Goal: Find specific page/section: Find specific page/section

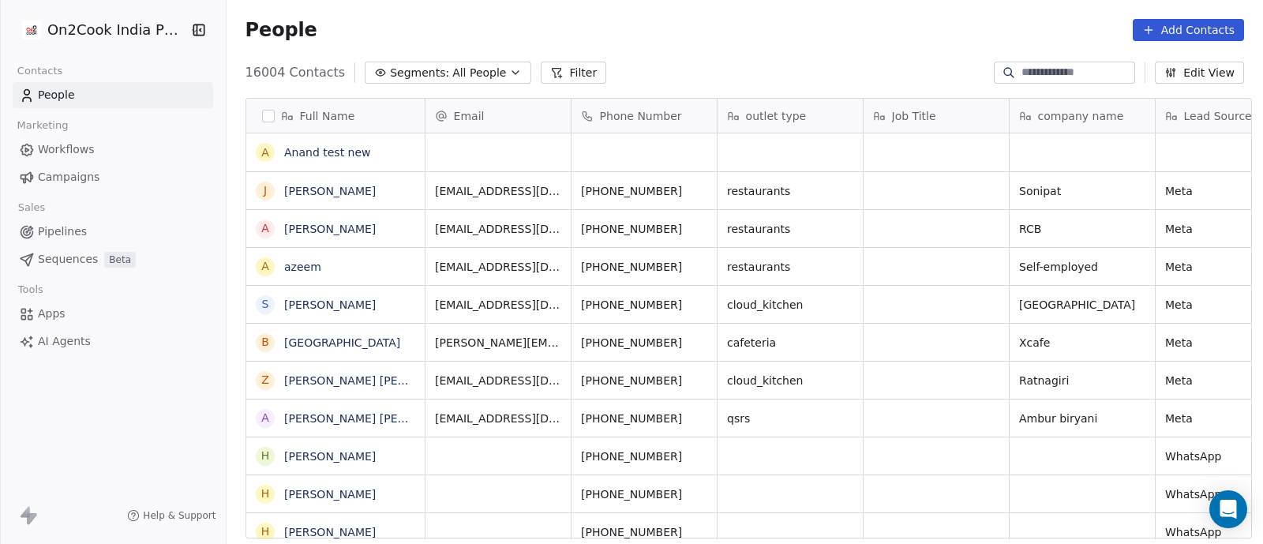
scroll to position [463, 1029]
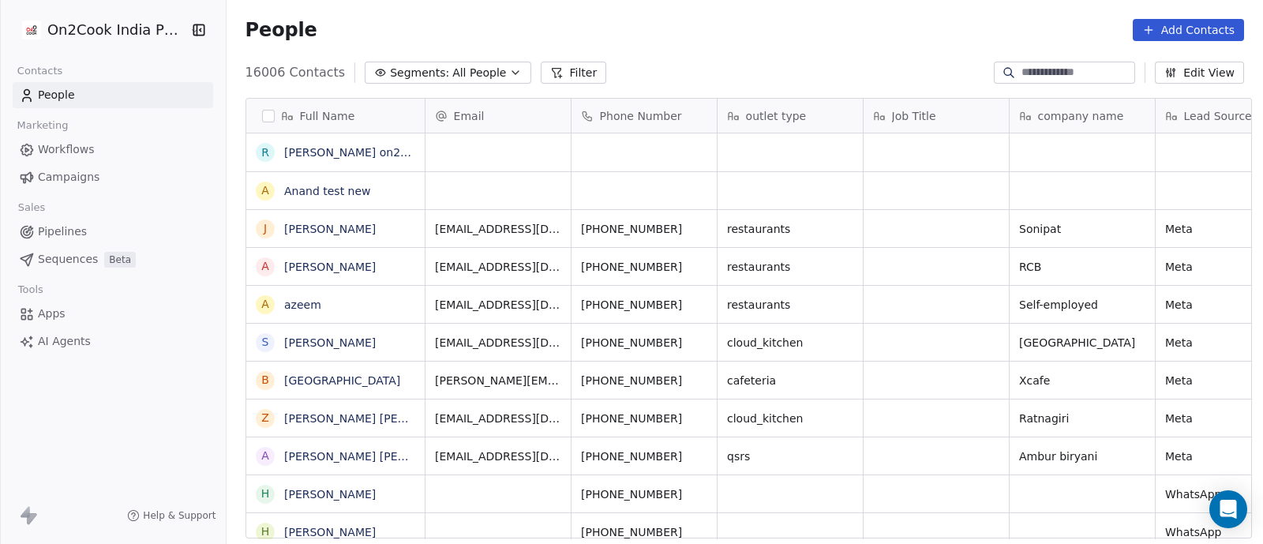
scroll to position [463, 1029]
click at [51, 92] on span "People" at bounding box center [56, 95] width 37 height 17
click at [512, 73] on icon "button" at bounding box center [515, 72] width 6 height 3
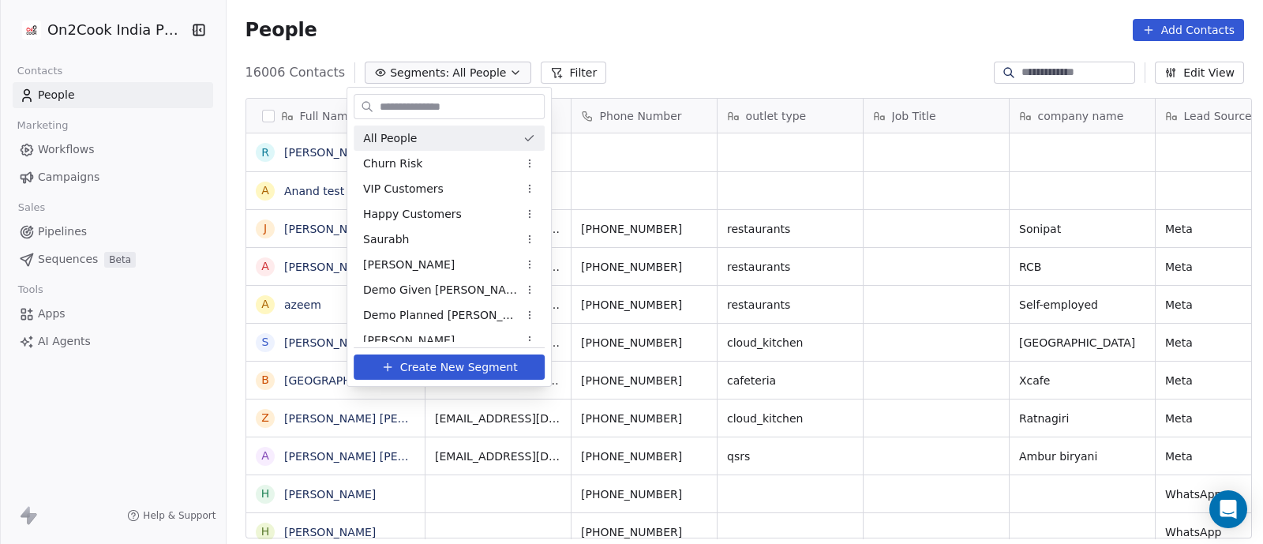
click at [688, 57] on html "On2Cook India Pvt. Ltd. Contacts People Marketing Workflows Campaigns Sales Pip…" at bounding box center [631, 272] width 1263 height 544
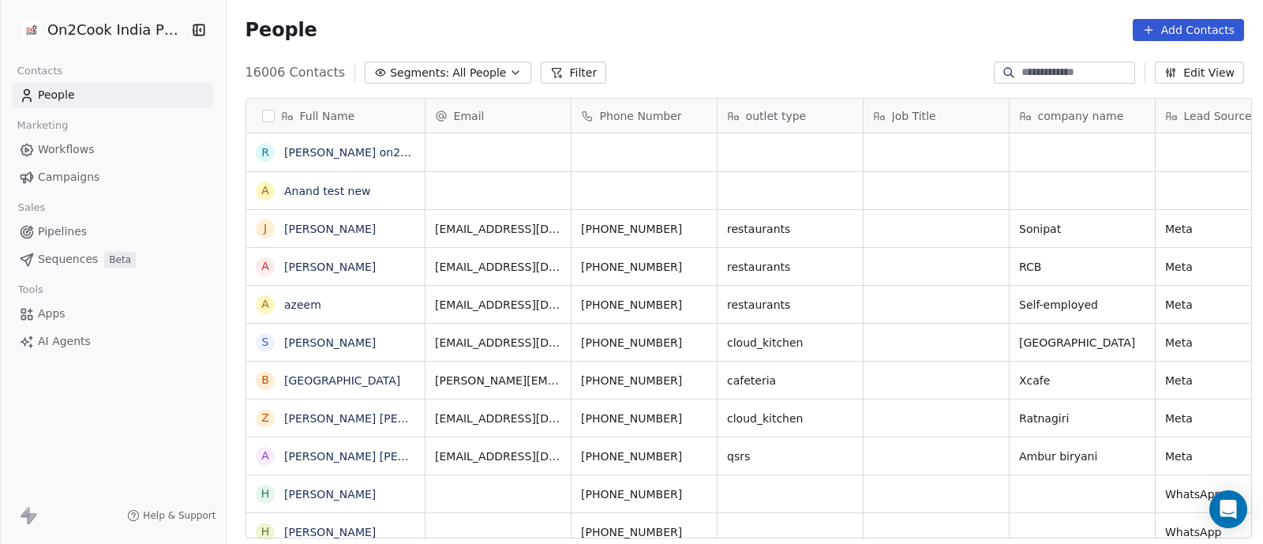
click at [39, 91] on span "People" at bounding box center [56, 95] width 37 height 17
click at [558, 65] on button "Filter" at bounding box center [574, 73] width 66 height 22
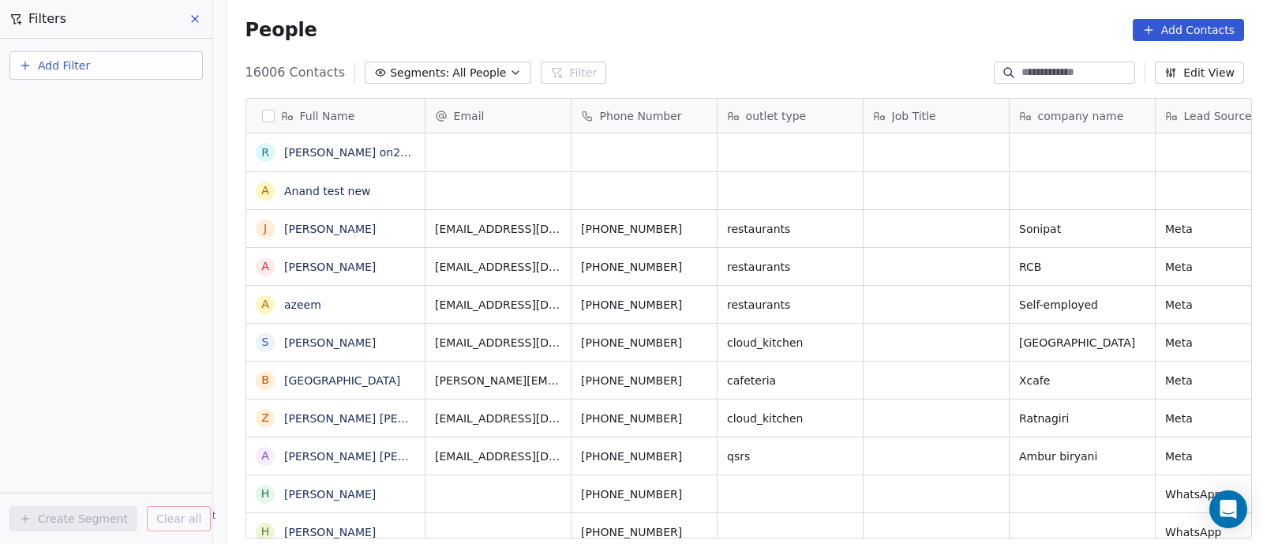
click at [61, 58] on span "Add Filter" at bounding box center [64, 66] width 52 height 17
click at [67, 133] on span "Contact activity" at bounding box center [70, 128] width 88 height 17
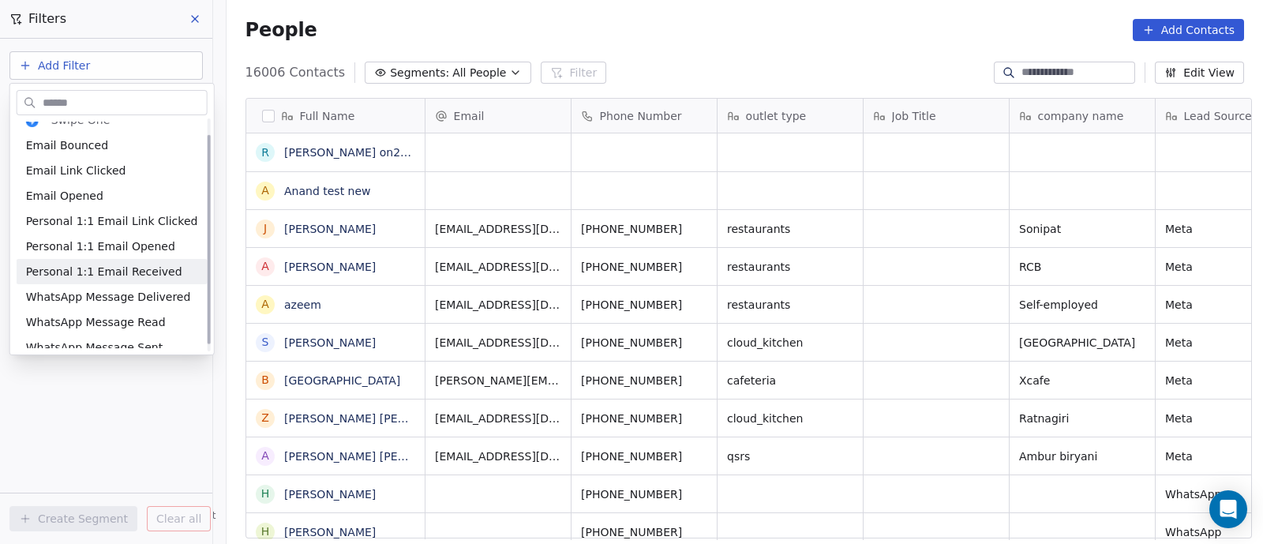
scroll to position [25, 0]
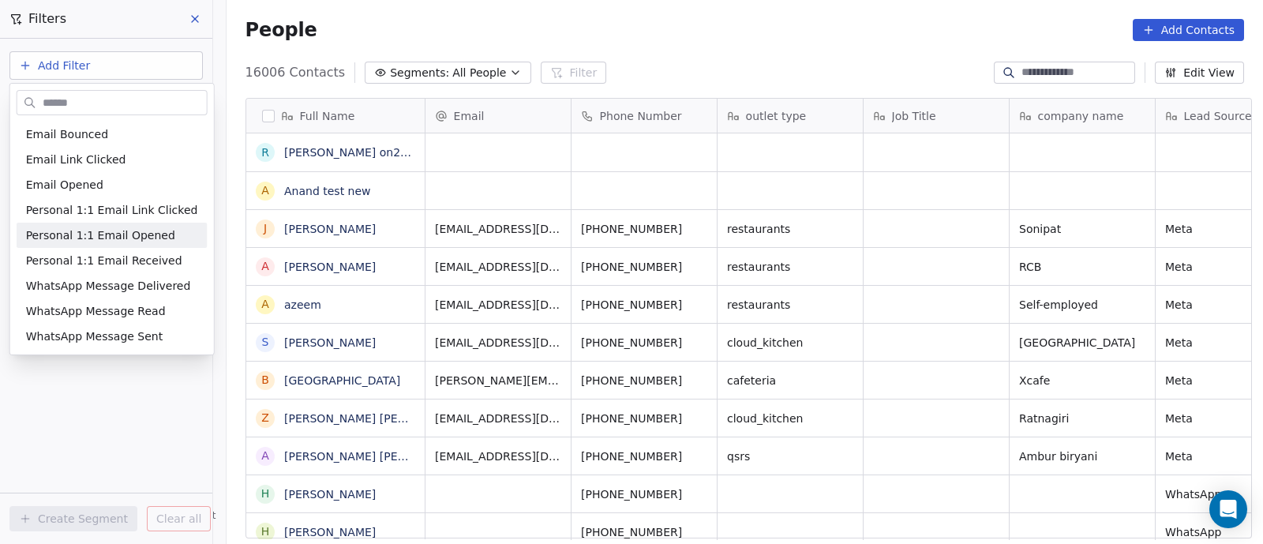
click at [197, 19] on html "On2Cook India Pvt. Ltd. Contacts People Marketing Workflows Campaigns Sales Pip…" at bounding box center [631, 272] width 1263 height 544
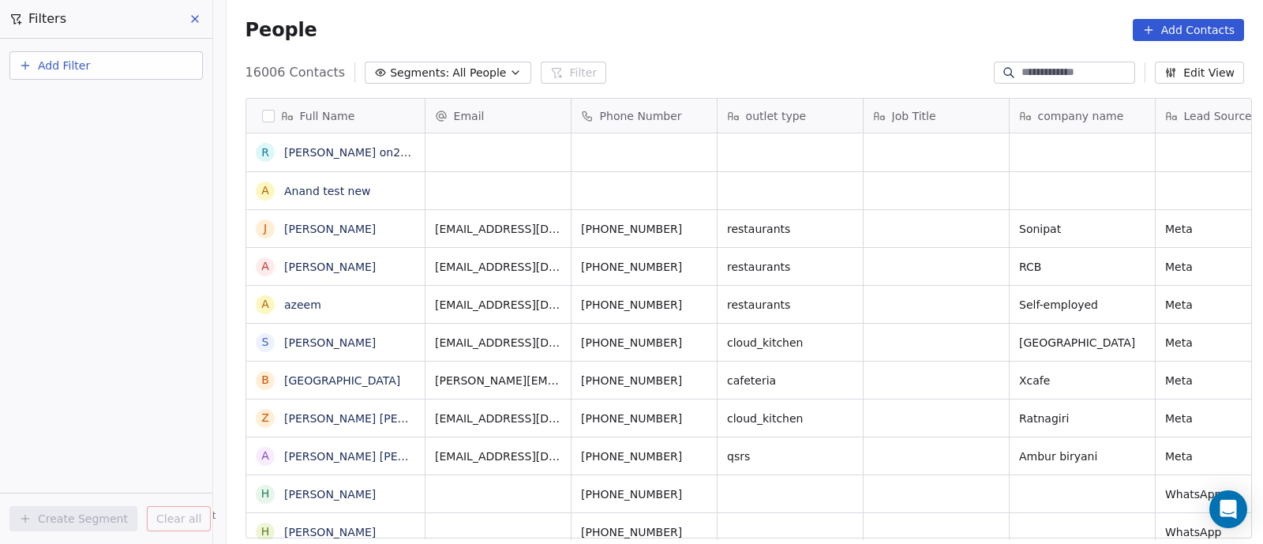
click at [197, 19] on icon at bounding box center [195, 19] width 13 height 13
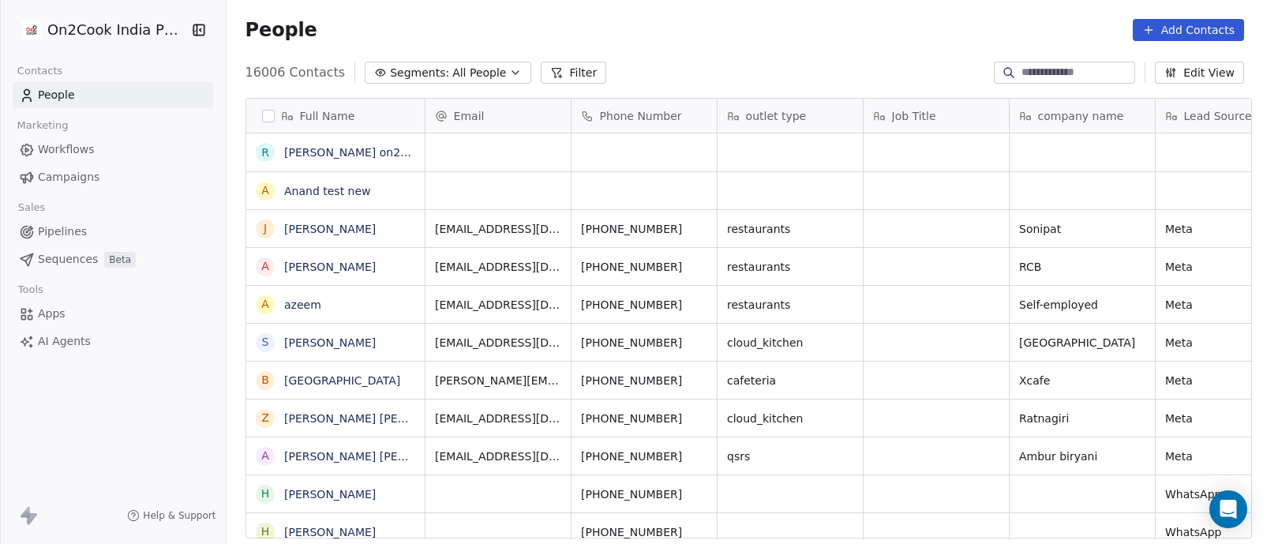
click at [550, 74] on button "Filter" at bounding box center [574, 73] width 66 height 22
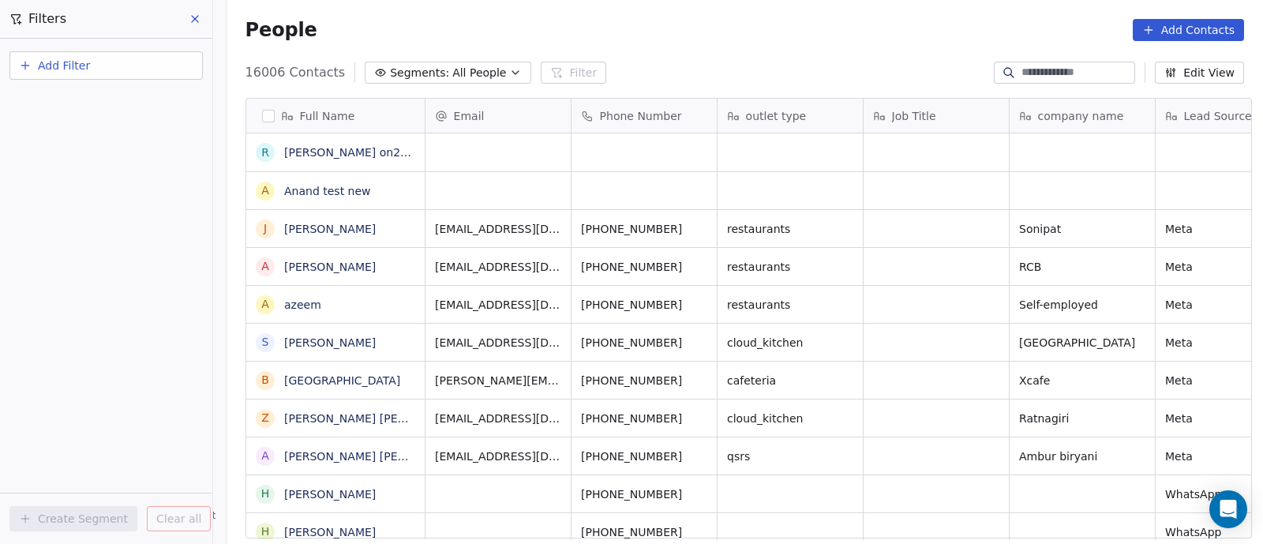
click at [509, 73] on icon "button" at bounding box center [515, 72] width 13 height 13
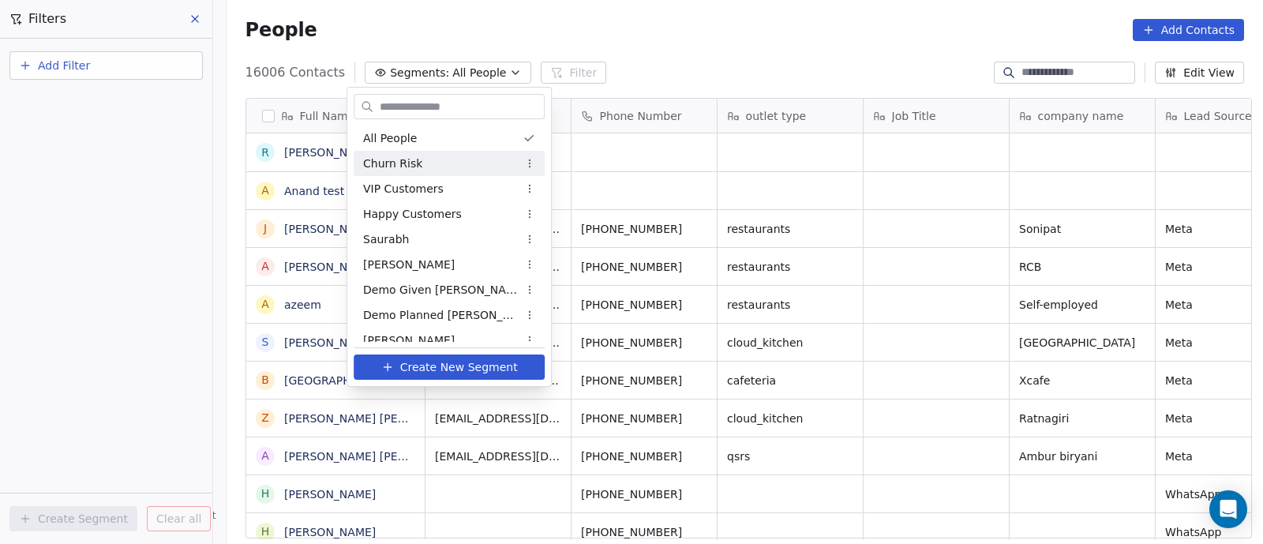
click at [758, 38] on html "On2Cook India Pvt. Ltd. Contacts People Marketing Workflows Campaigns Sales Pip…" at bounding box center [631, 272] width 1263 height 544
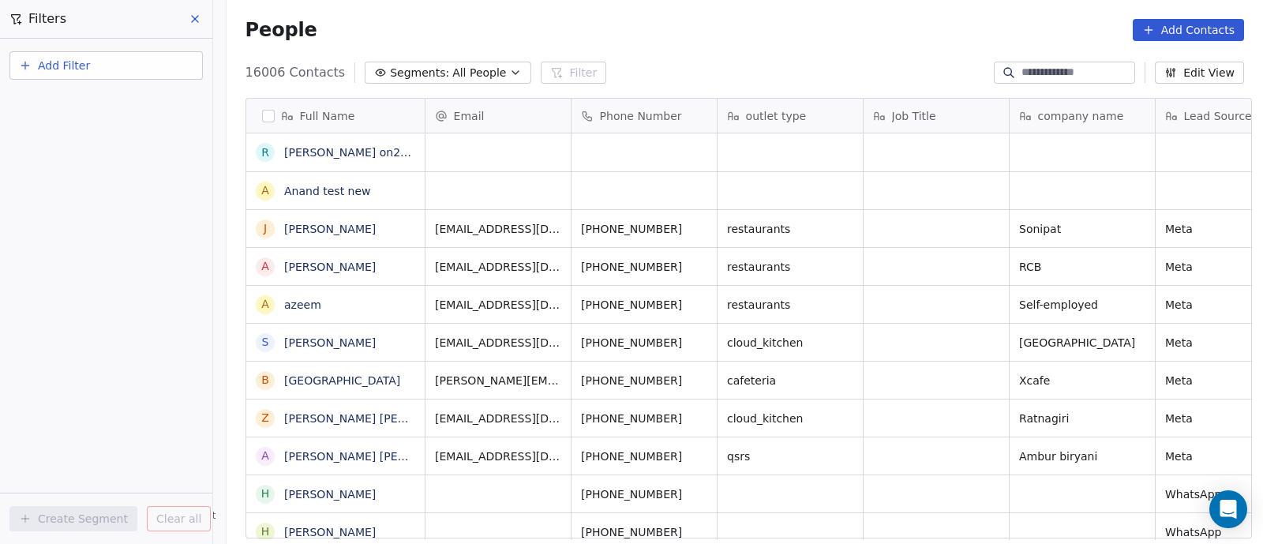
click at [58, 64] on span "Add Filter" at bounding box center [64, 66] width 52 height 17
click at [58, 124] on span "Contact activity" at bounding box center [70, 128] width 88 height 17
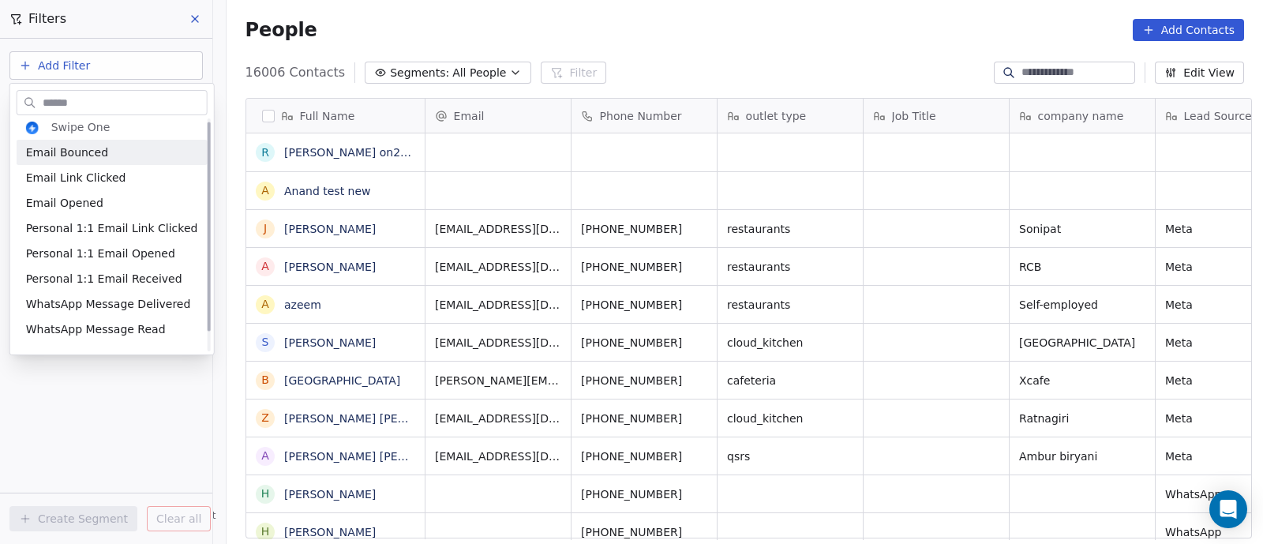
scroll to position [0, 0]
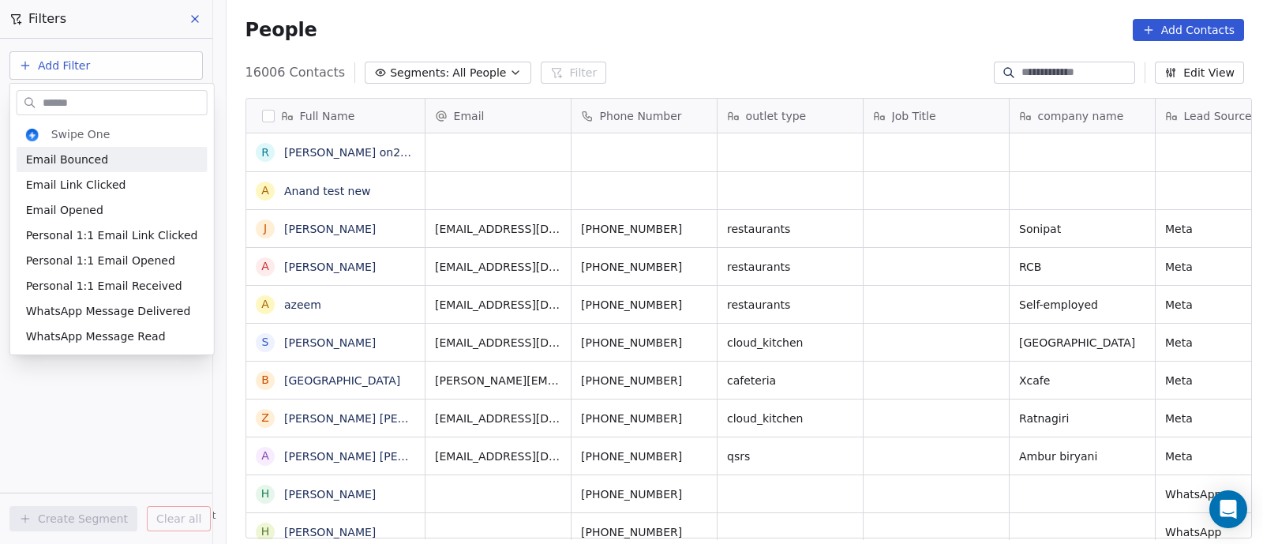
click at [196, 17] on html "On2Cook India Pvt. Ltd. Contacts People Marketing Workflows Campaigns Sales Pip…" at bounding box center [631, 272] width 1263 height 544
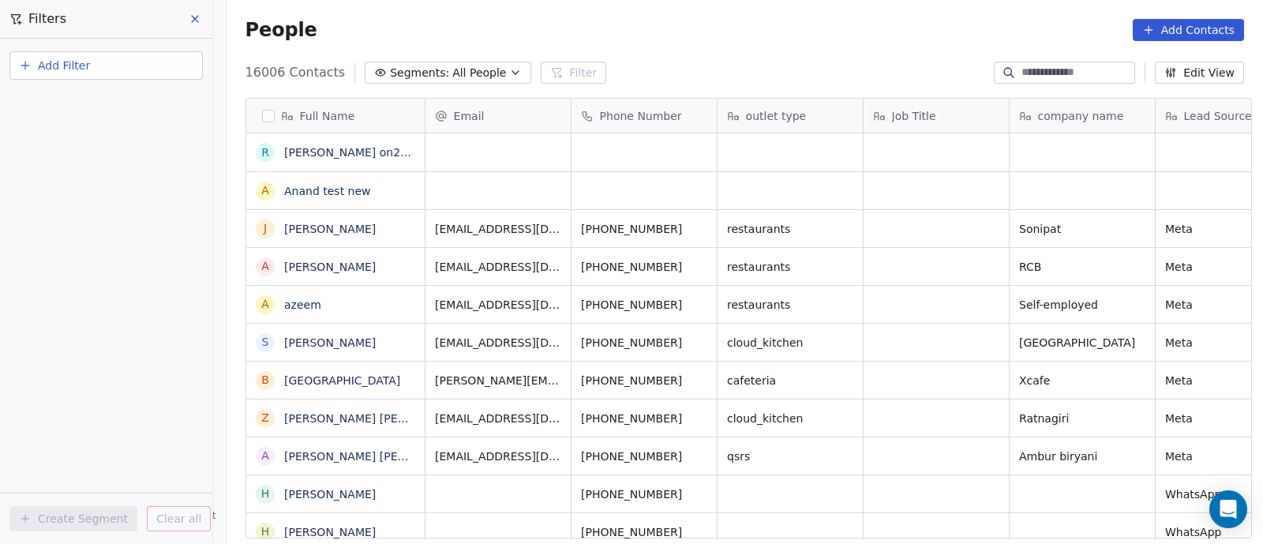
click at [509, 72] on icon "button" at bounding box center [515, 72] width 13 height 13
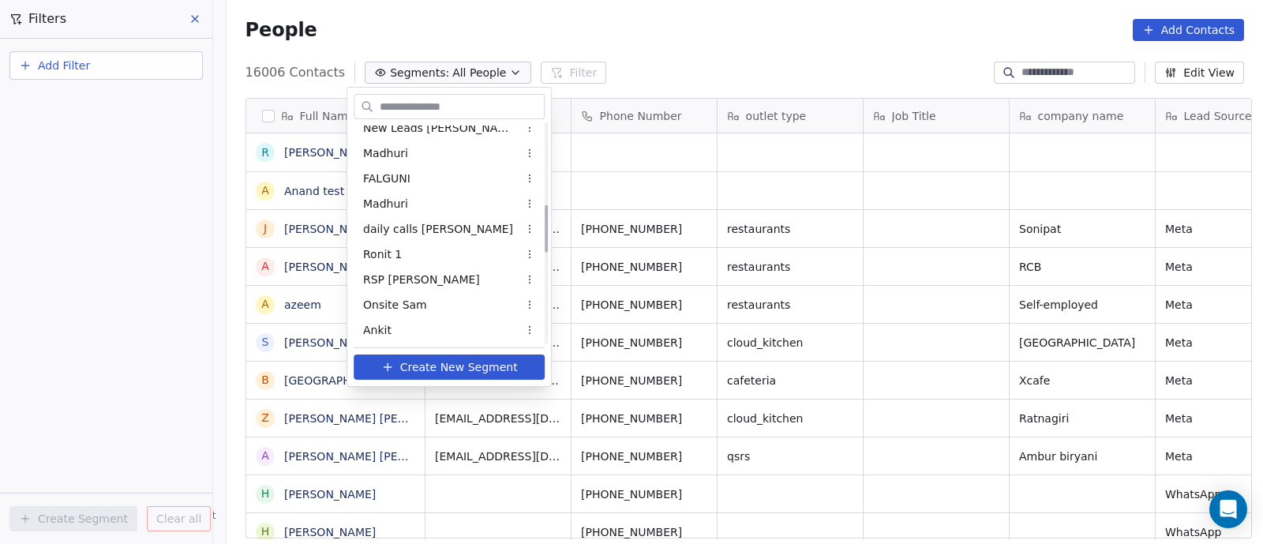
scroll to position [493, 0]
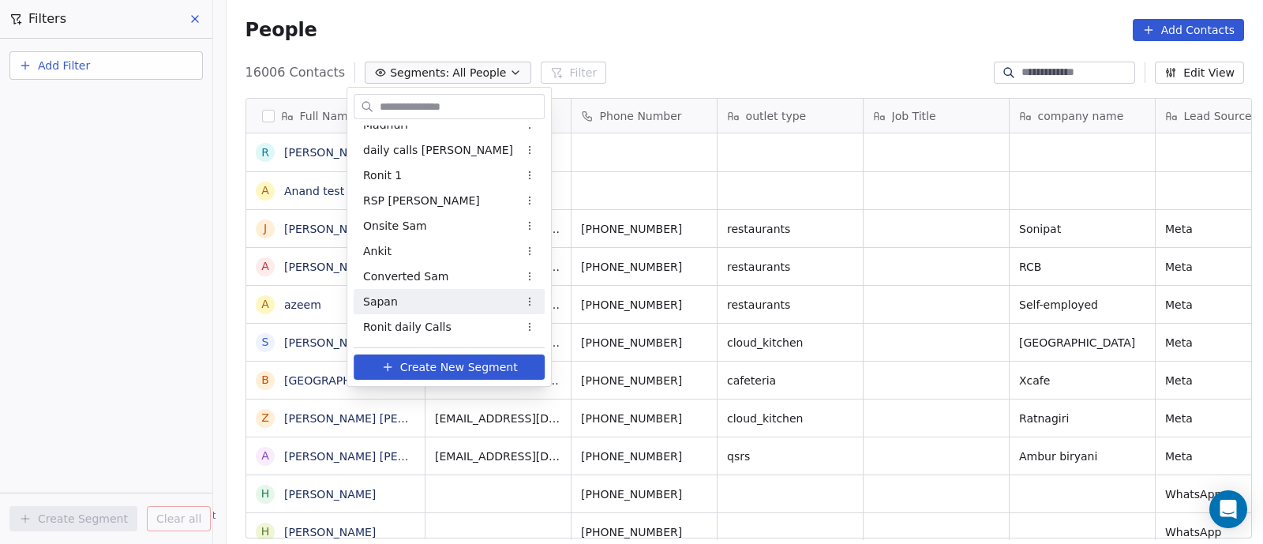
click at [410, 306] on div "Sapan" at bounding box center [449, 301] width 191 height 25
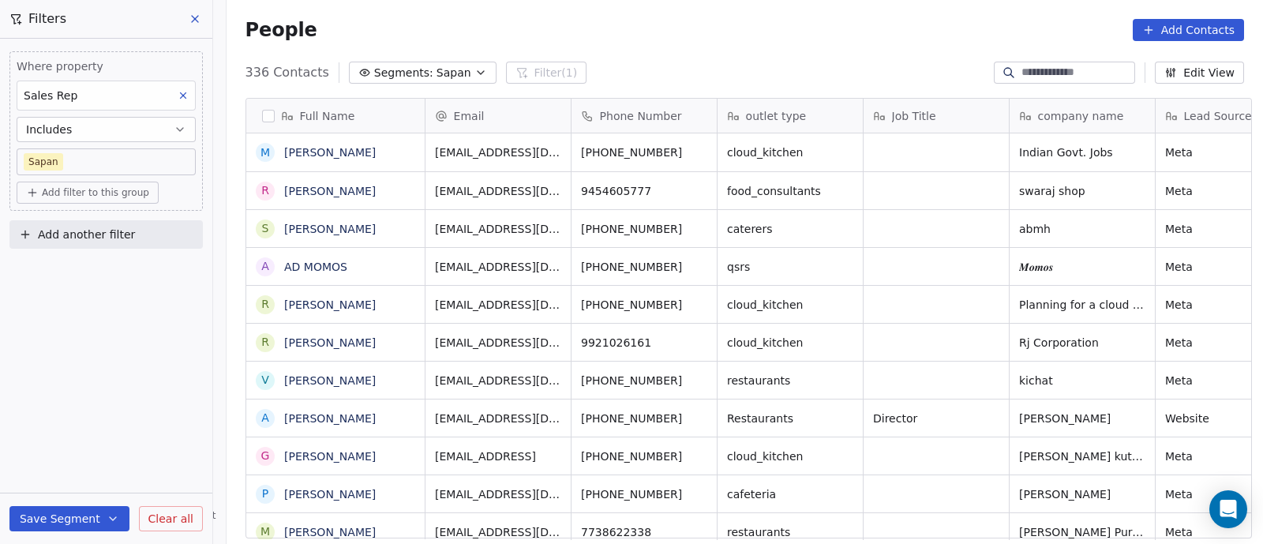
scroll to position [463, 1029]
click at [197, 19] on icon at bounding box center [195, 19] width 13 height 13
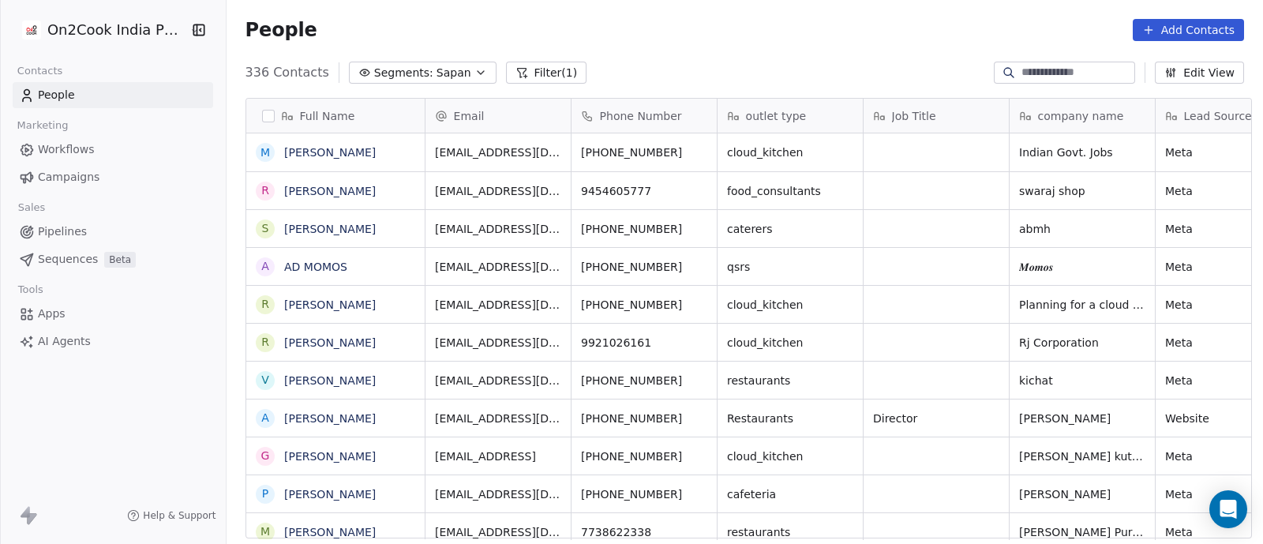
click at [475, 73] on icon "button" at bounding box center [481, 72] width 13 height 13
click at [462, 73] on html "On2Cook India Pvt. Ltd. Contacts People Marketing Workflows Campaigns Sales Pip…" at bounding box center [631, 272] width 1263 height 544
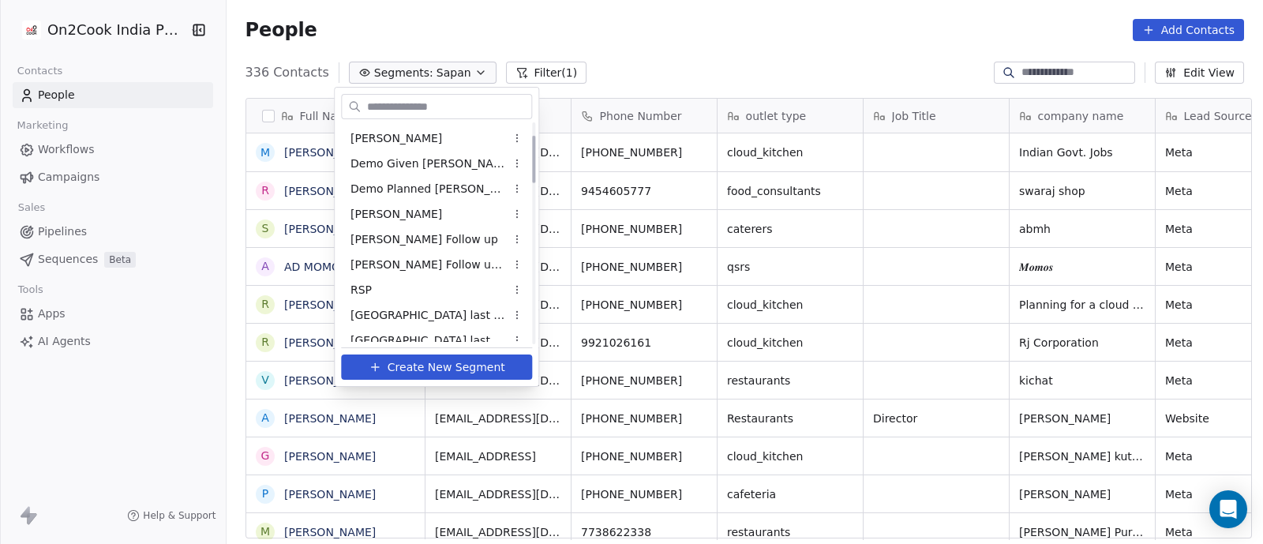
scroll to position [0, 0]
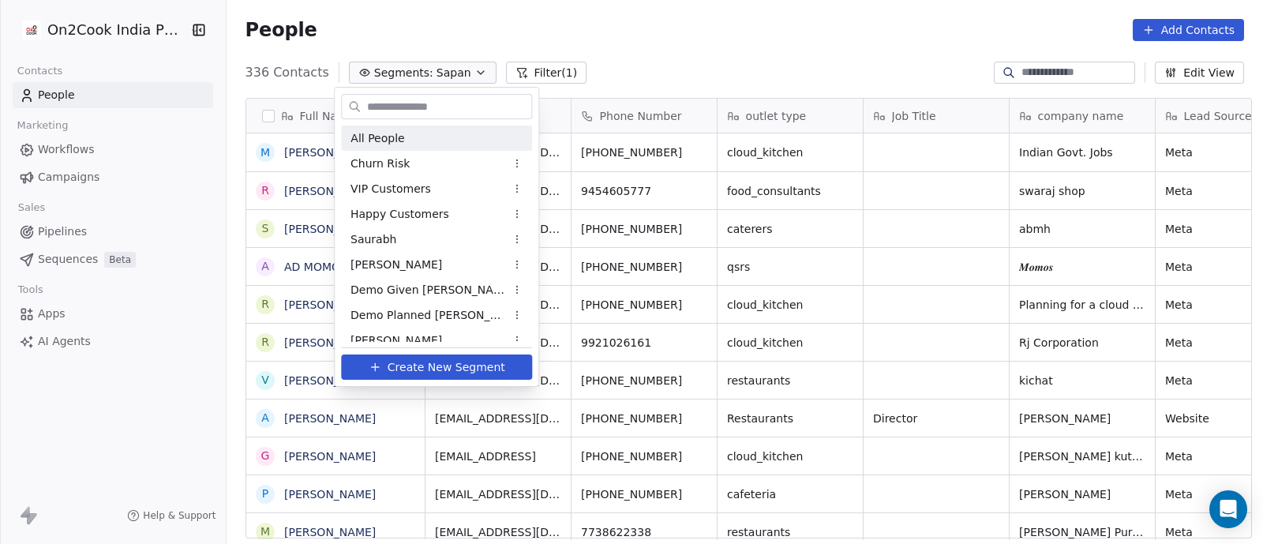
click at [387, 138] on span "All People" at bounding box center [378, 138] width 54 height 17
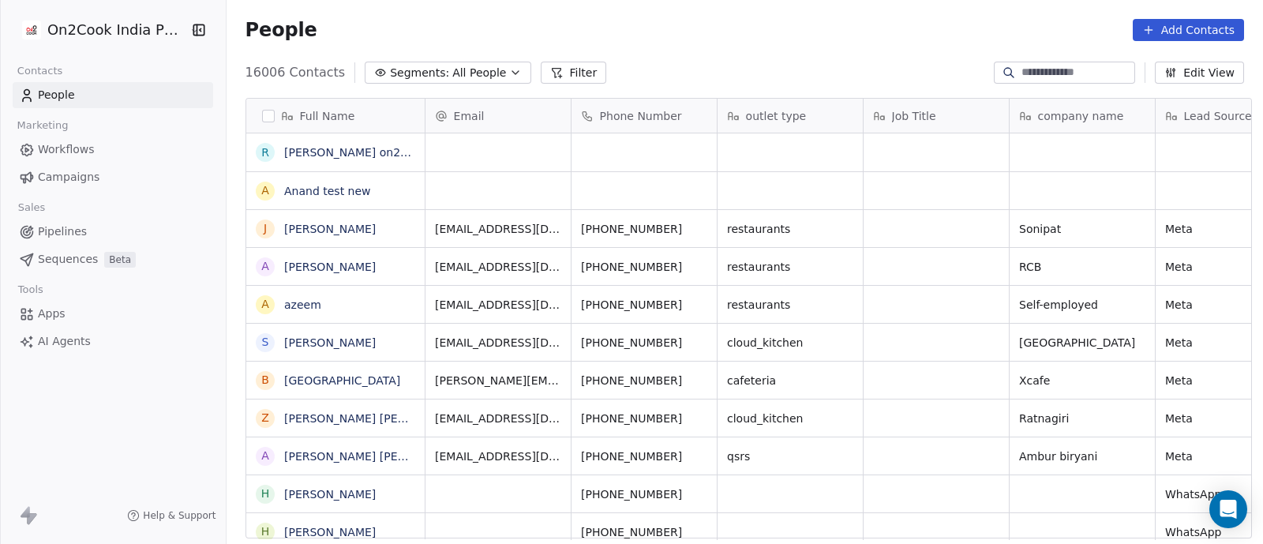
click at [553, 77] on button "Filter" at bounding box center [574, 73] width 66 height 22
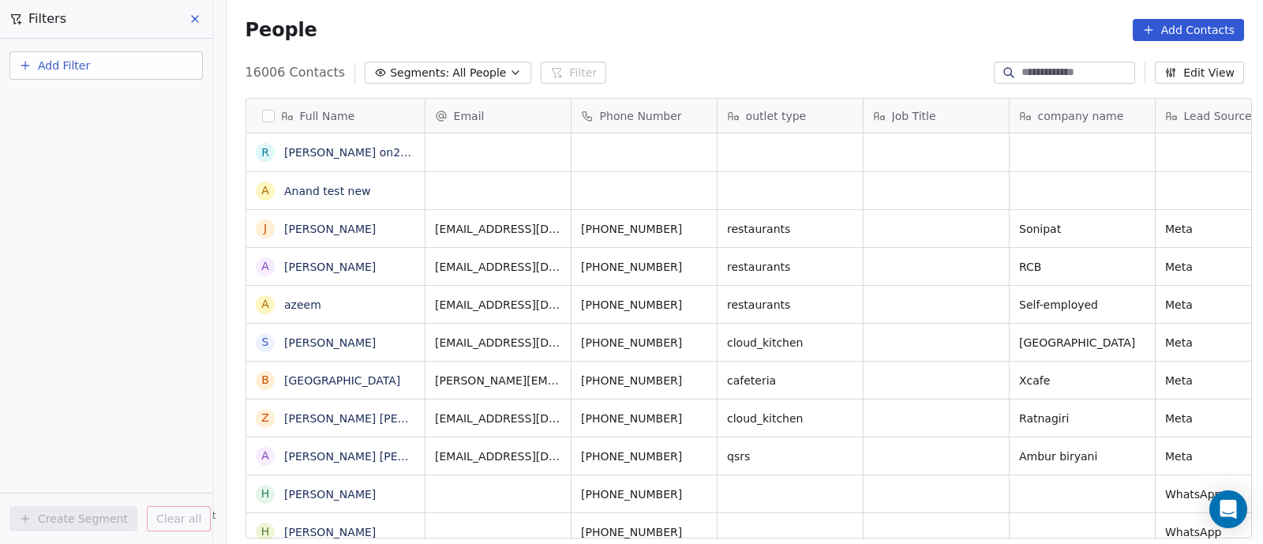
click at [51, 60] on span "Add Filter" at bounding box center [64, 66] width 52 height 17
click at [76, 125] on span "Contact activity" at bounding box center [70, 128] width 88 height 17
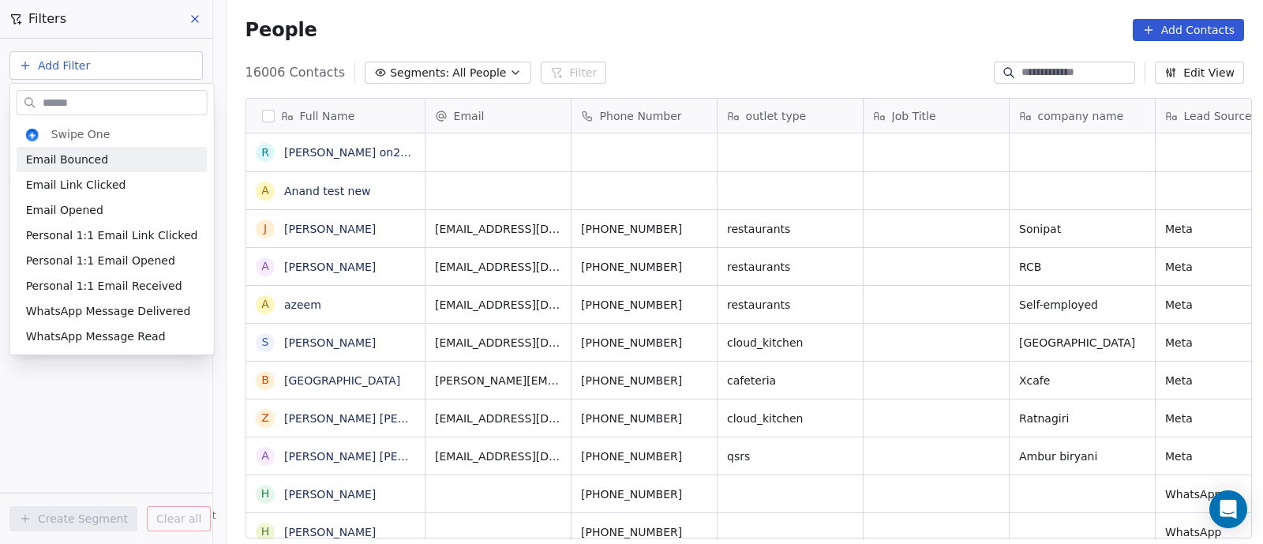
click at [27, 67] on html "On2Cook India Pvt. Ltd. Contacts People Marketing Workflows Campaigns Sales Pip…" at bounding box center [631, 272] width 1263 height 544
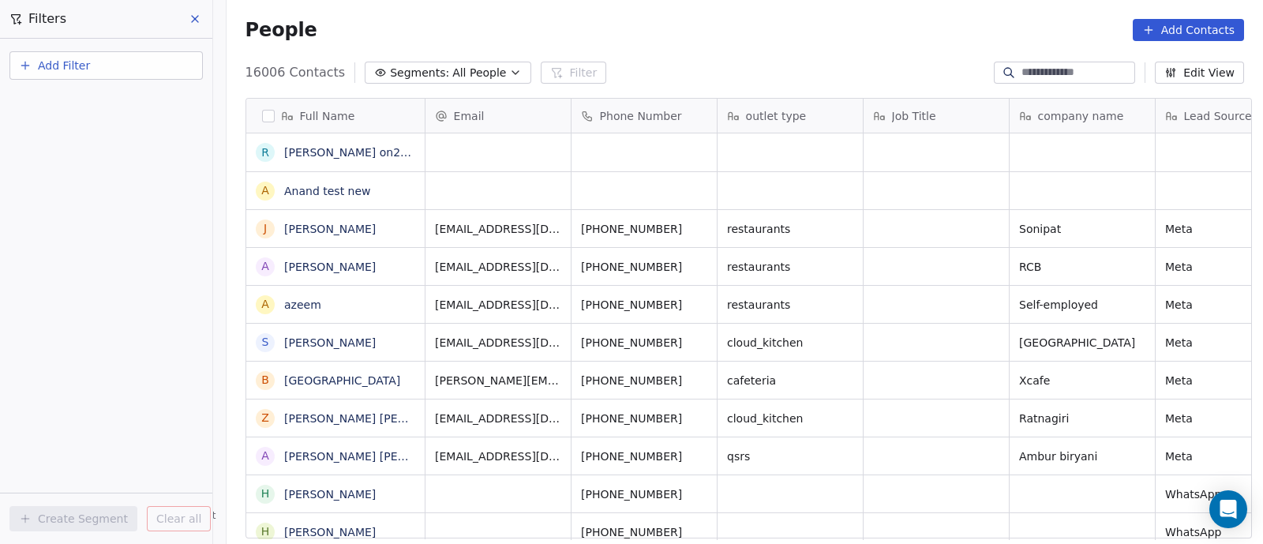
click at [76, 66] on span "Add Filter" at bounding box center [64, 66] width 52 height 17
click at [79, 100] on span "Contact properties" at bounding box center [77, 103] width 103 height 17
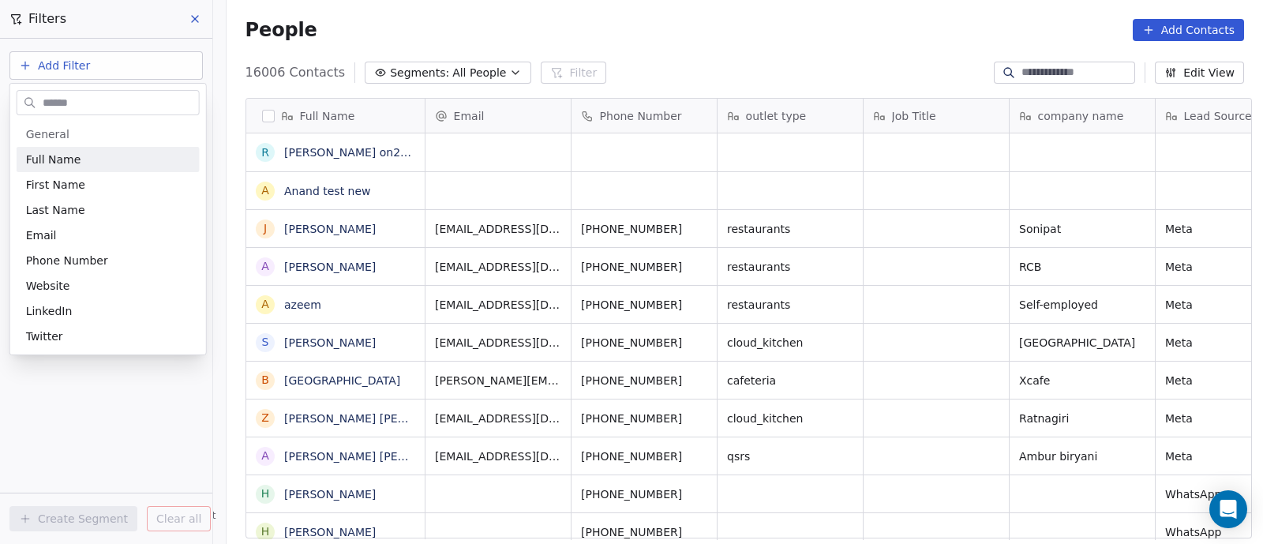
click at [196, 17] on html "On2Cook India Pvt. Ltd. Contacts People Marketing Workflows Campaigns Sales Pip…" at bounding box center [631, 272] width 1263 height 544
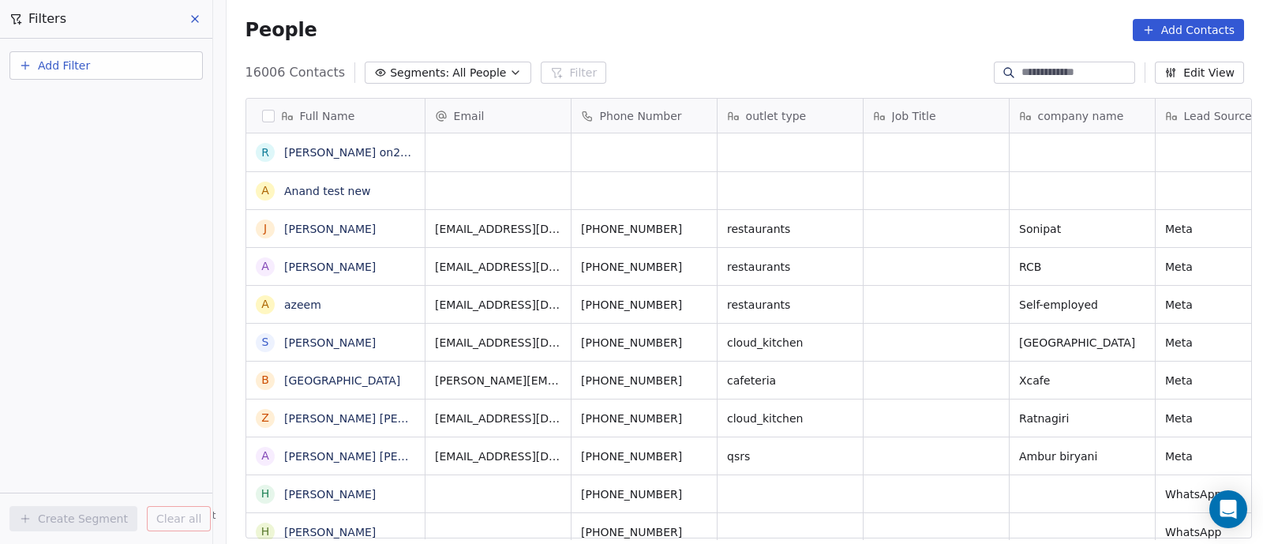
click at [55, 65] on span "Add Filter" at bounding box center [64, 66] width 52 height 17
click at [54, 131] on span "Contact activity" at bounding box center [70, 128] width 88 height 17
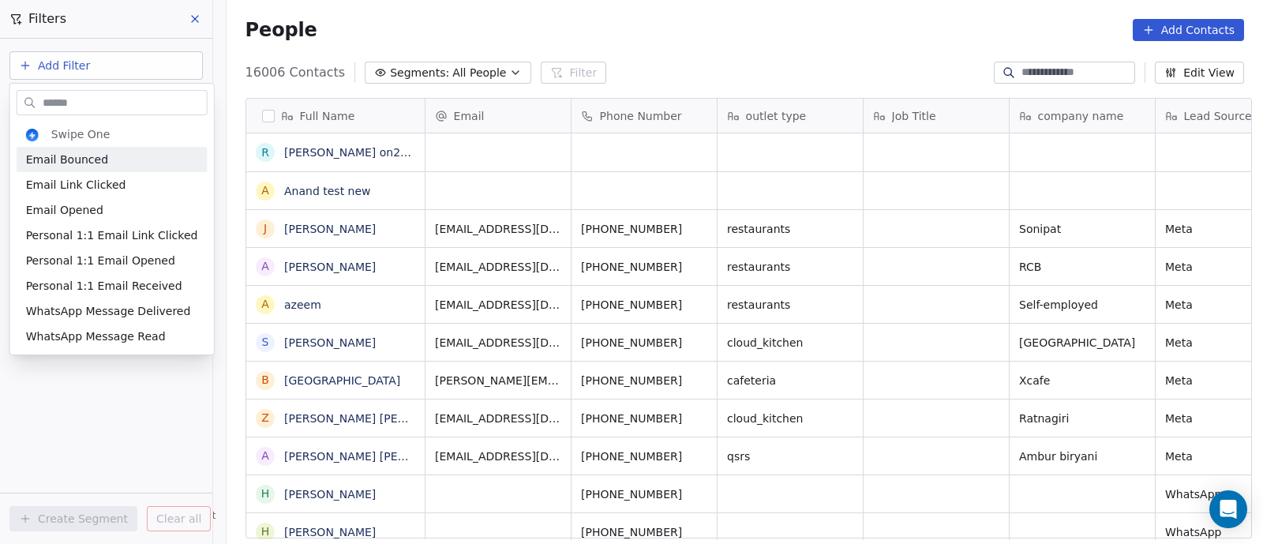
click at [54, 65] on html "On2Cook India Pvt. Ltd. Contacts People Marketing Workflows Campaigns Sales Pip…" at bounding box center [631, 272] width 1263 height 544
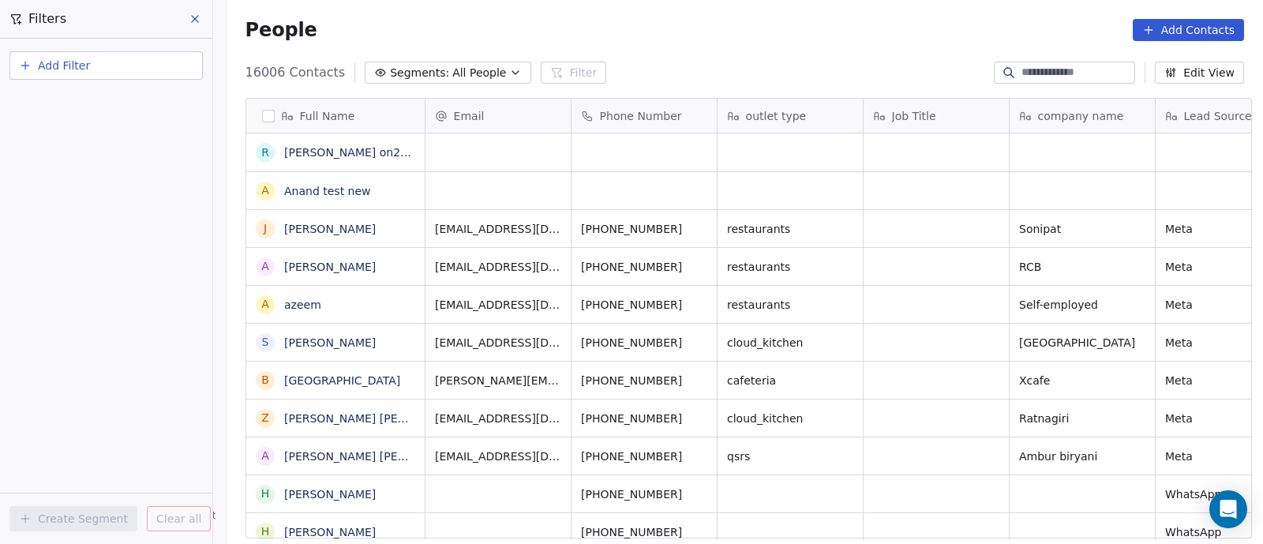
click at [54, 65] on span "Add Filter" at bounding box center [64, 66] width 52 height 17
click at [56, 136] on span "Contact activity" at bounding box center [70, 128] width 88 height 17
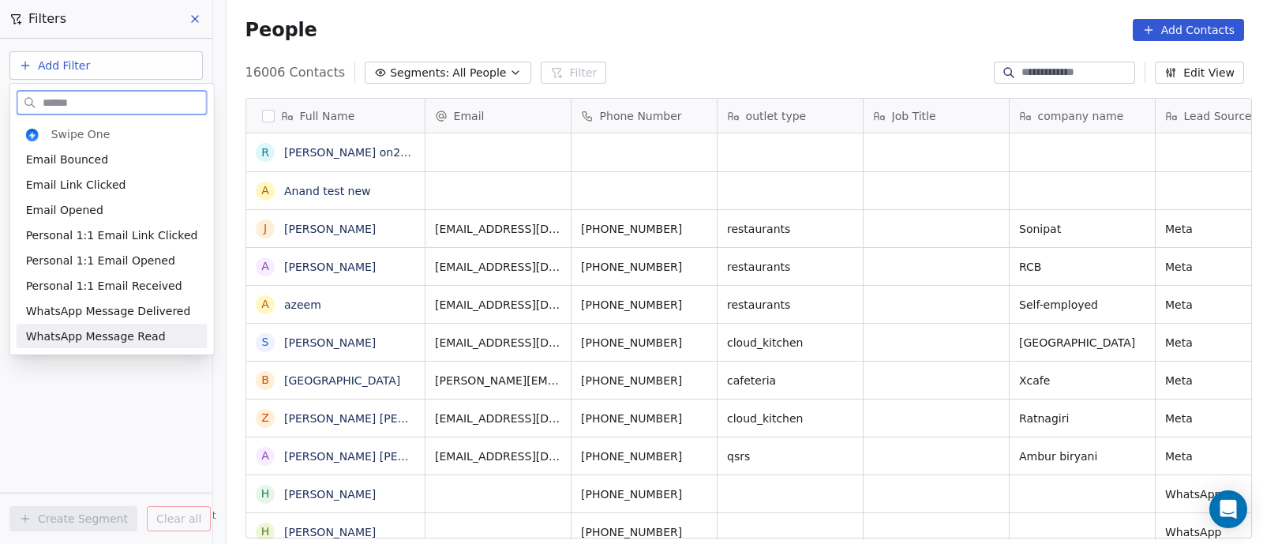
click at [57, 333] on span "WhatsApp Message Read" at bounding box center [96, 336] width 140 height 16
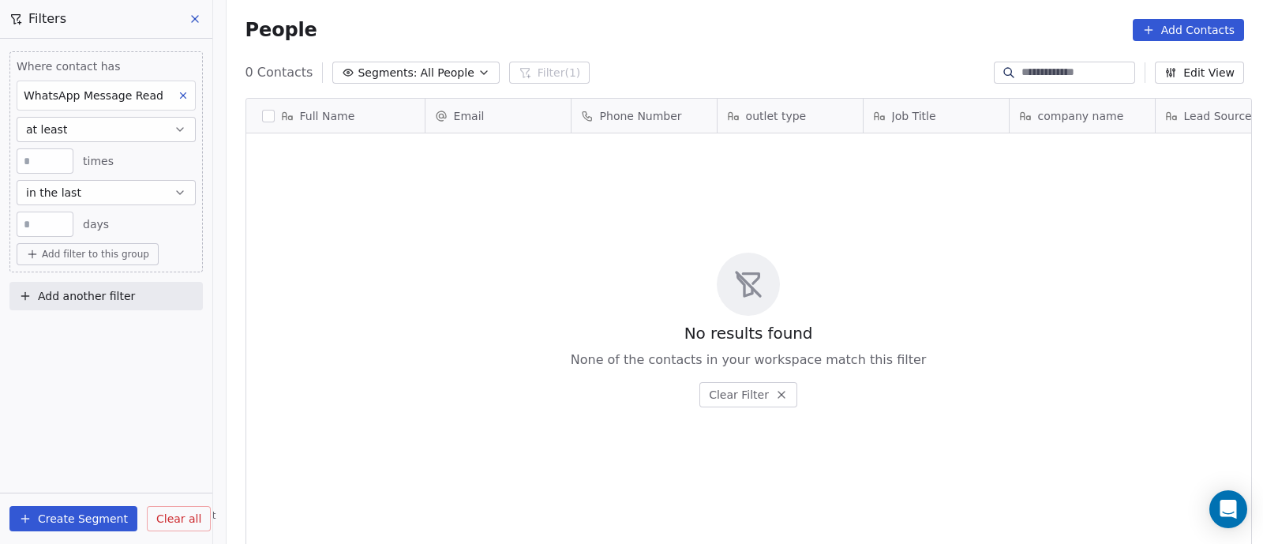
scroll to position [463, 1029]
